Goal: Navigation & Orientation: Find specific page/section

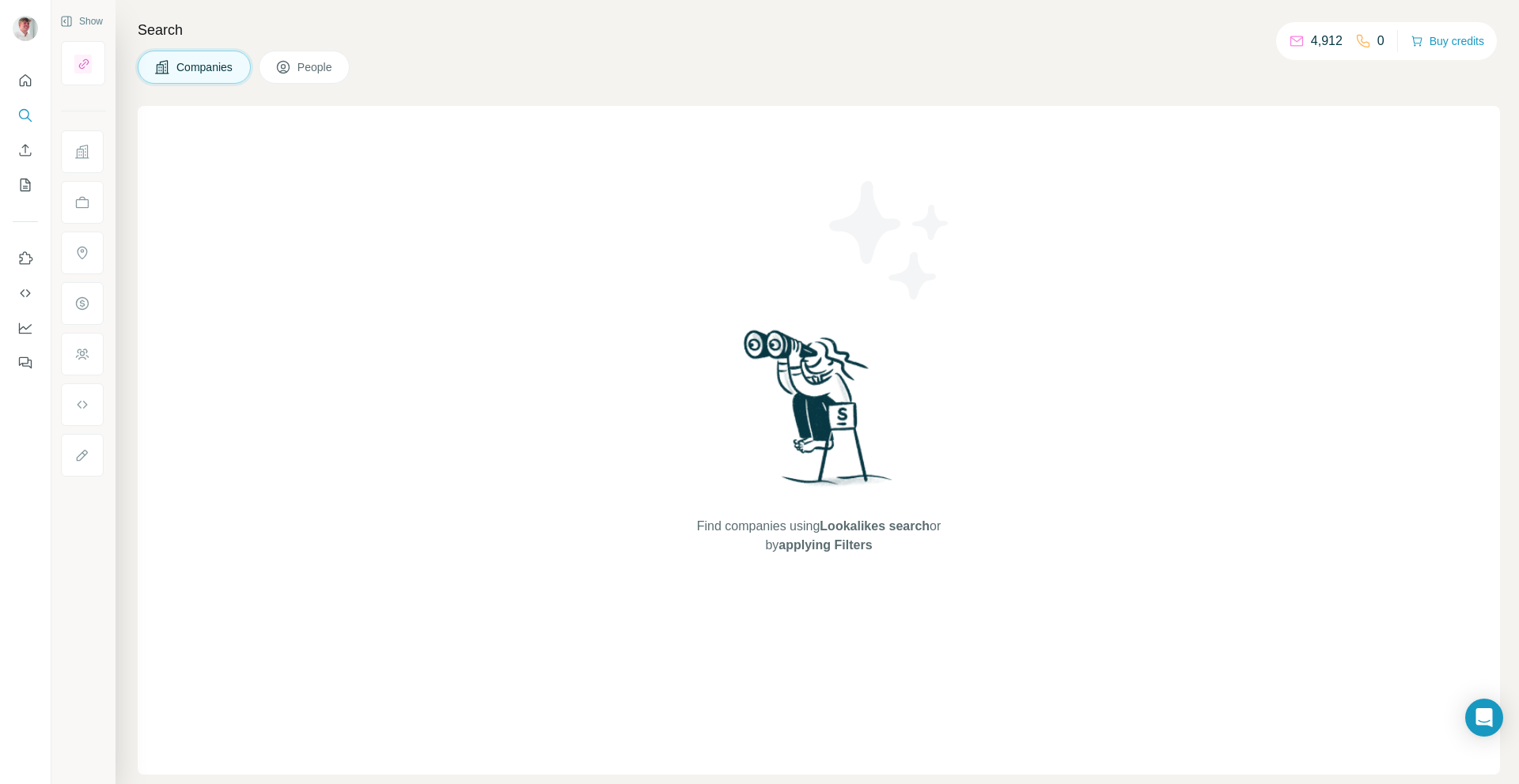
click at [1318, 42] on p "4,912" at bounding box center [1326, 41] width 32 height 19
click at [1323, 38] on p "4,912" at bounding box center [1326, 41] width 32 height 19
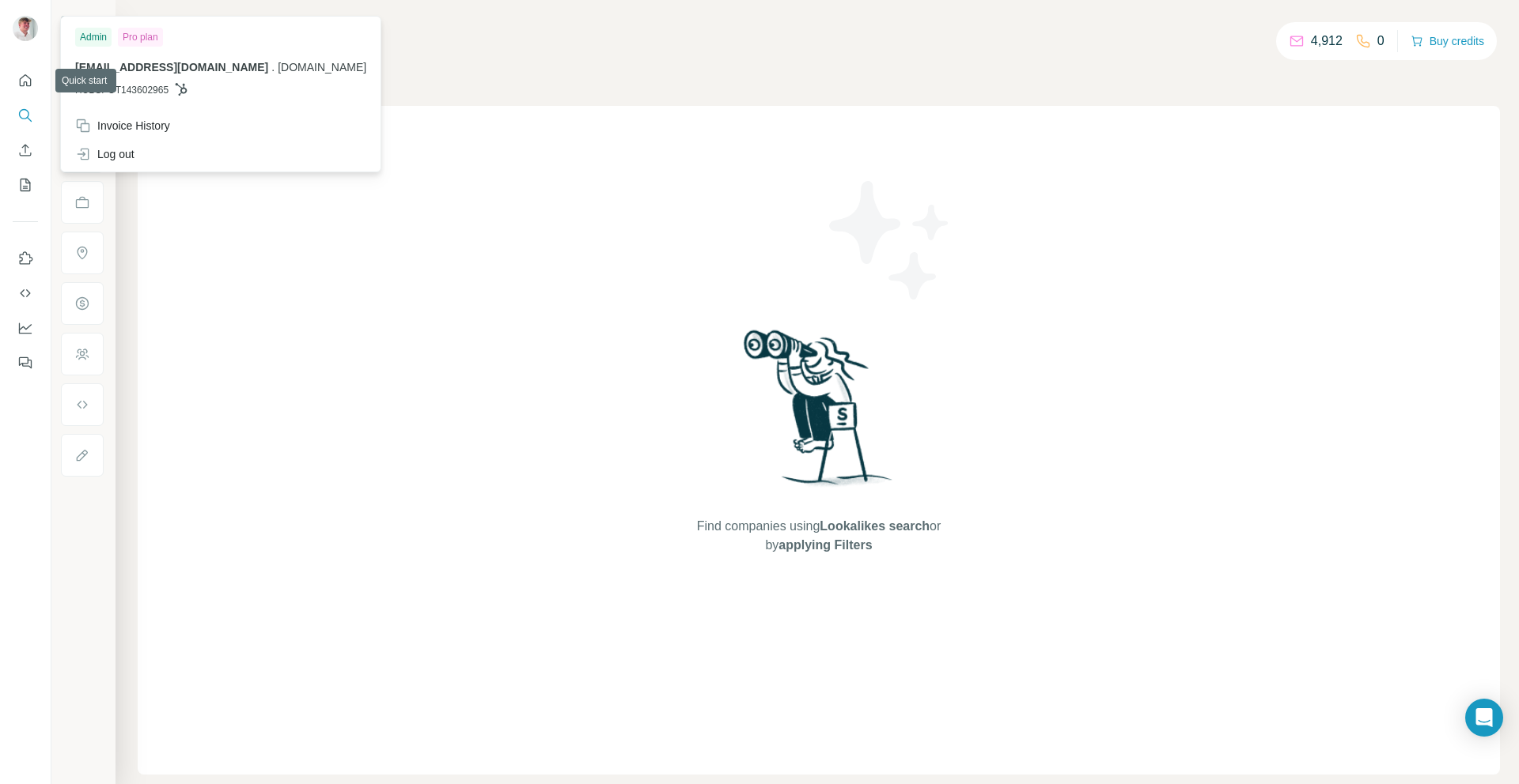
click at [28, 30] on img at bounding box center [25, 28] width 25 height 25
click at [24, 83] on icon "Quick start" at bounding box center [25, 81] width 16 height 15
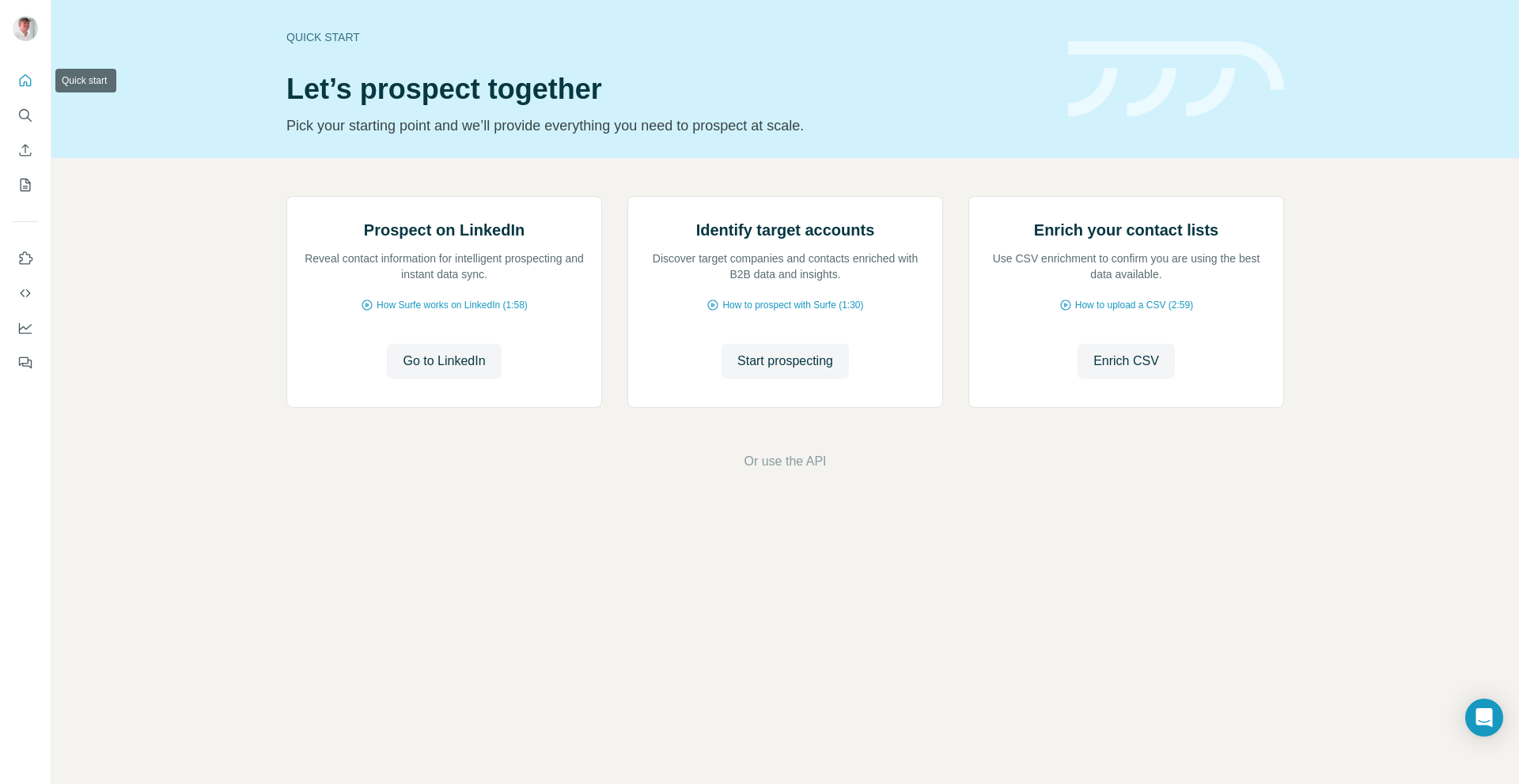
click at [25, 83] on icon "Quick start" at bounding box center [25, 81] width 16 height 15
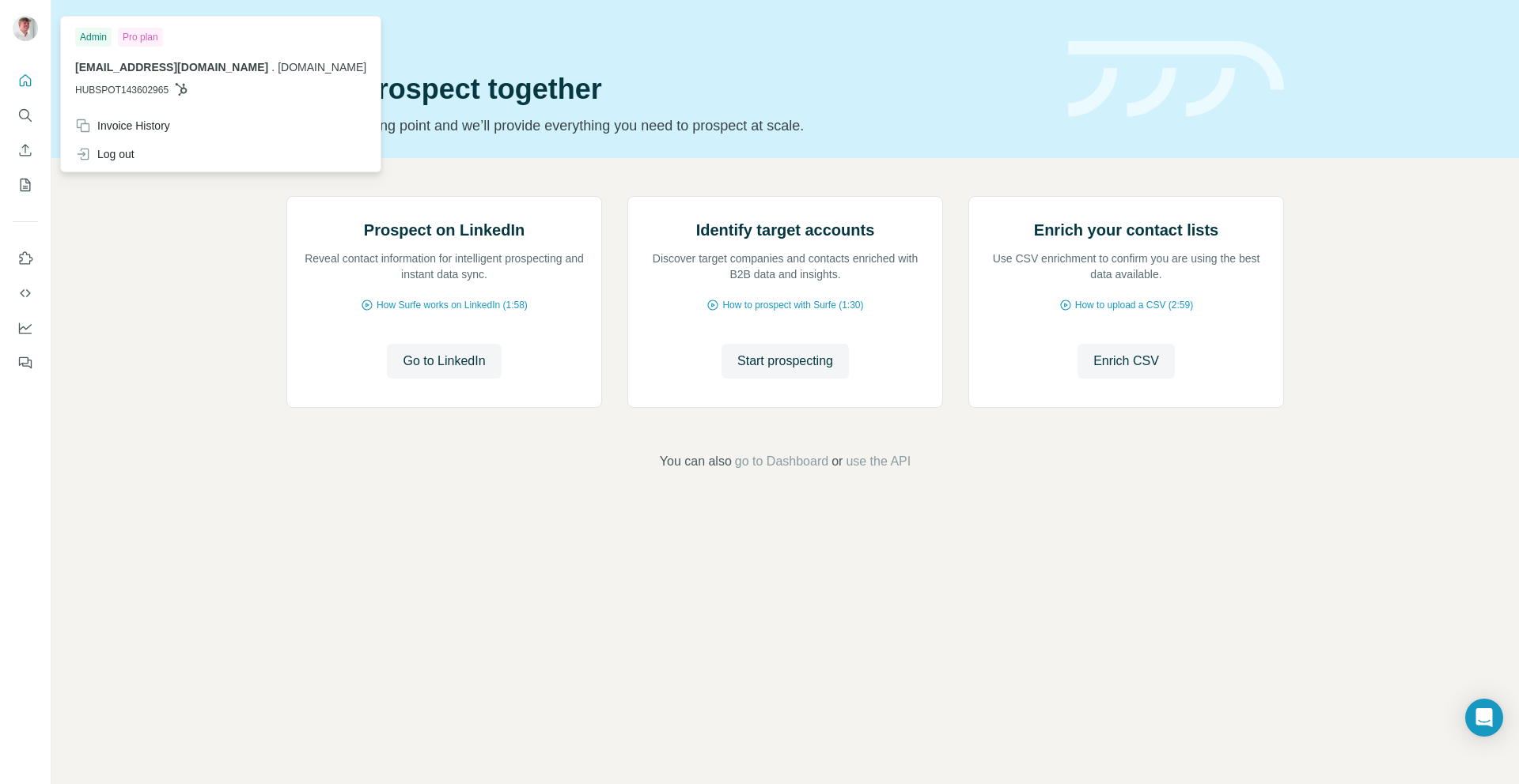
click at [28, 32] on img at bounding box center [25, 28] width 25 height 25
click at [775, 472] on span "go to Dashboard" at bounding box center [782, 462] width 93 height 19
